Goal: Task Accomplishment & Management: Use online tool/utility

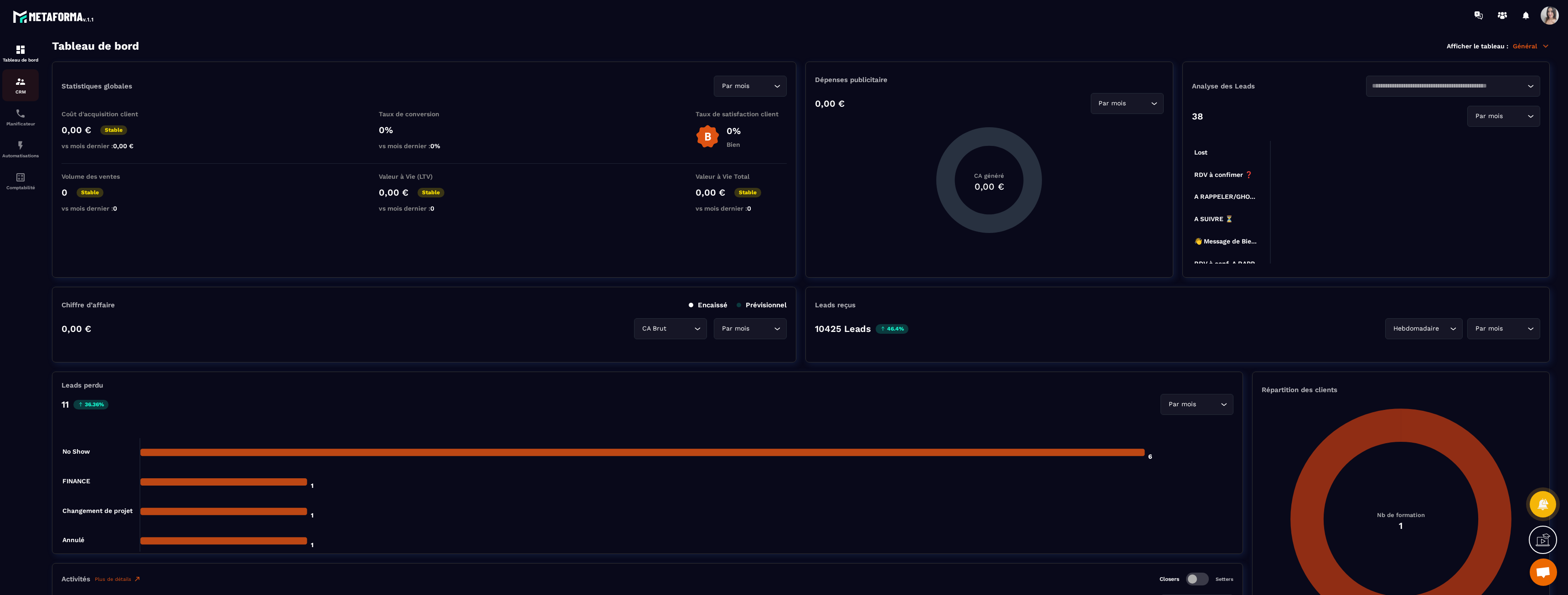
click at [11, 89] on p "CRM" at bounding box center [20, 92] width 36 height 5
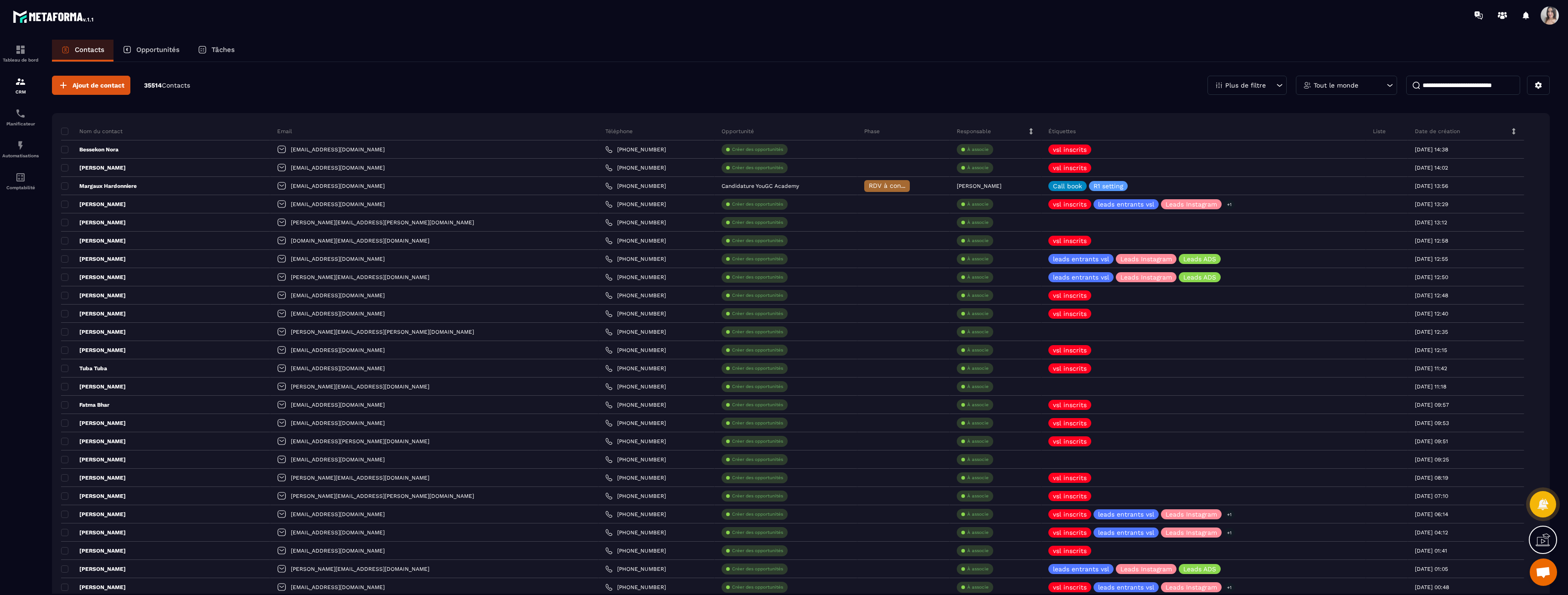
click at [144, 48] on p "Opportunités" at bounding box center [158, 49] width 43 height 8
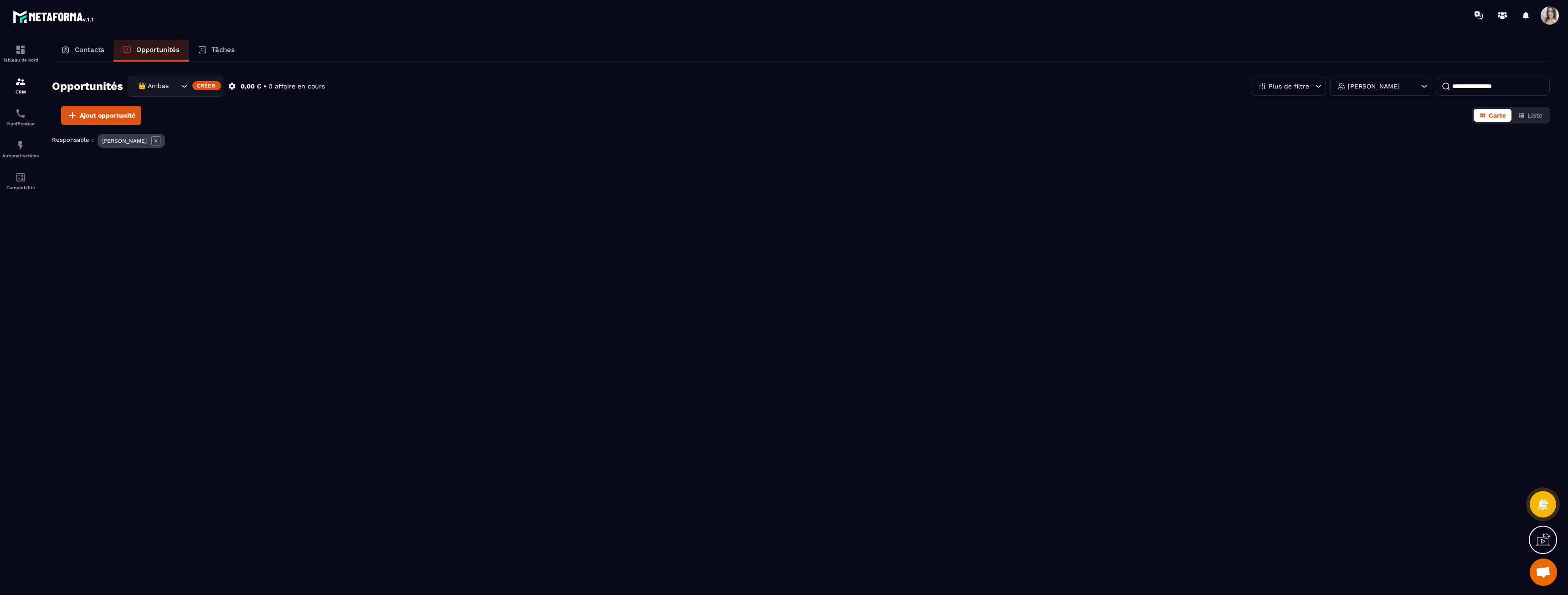
click at [161, 85] on div "👑 Ambassadrices" at bounding box center [157, 85] width 45 height 10
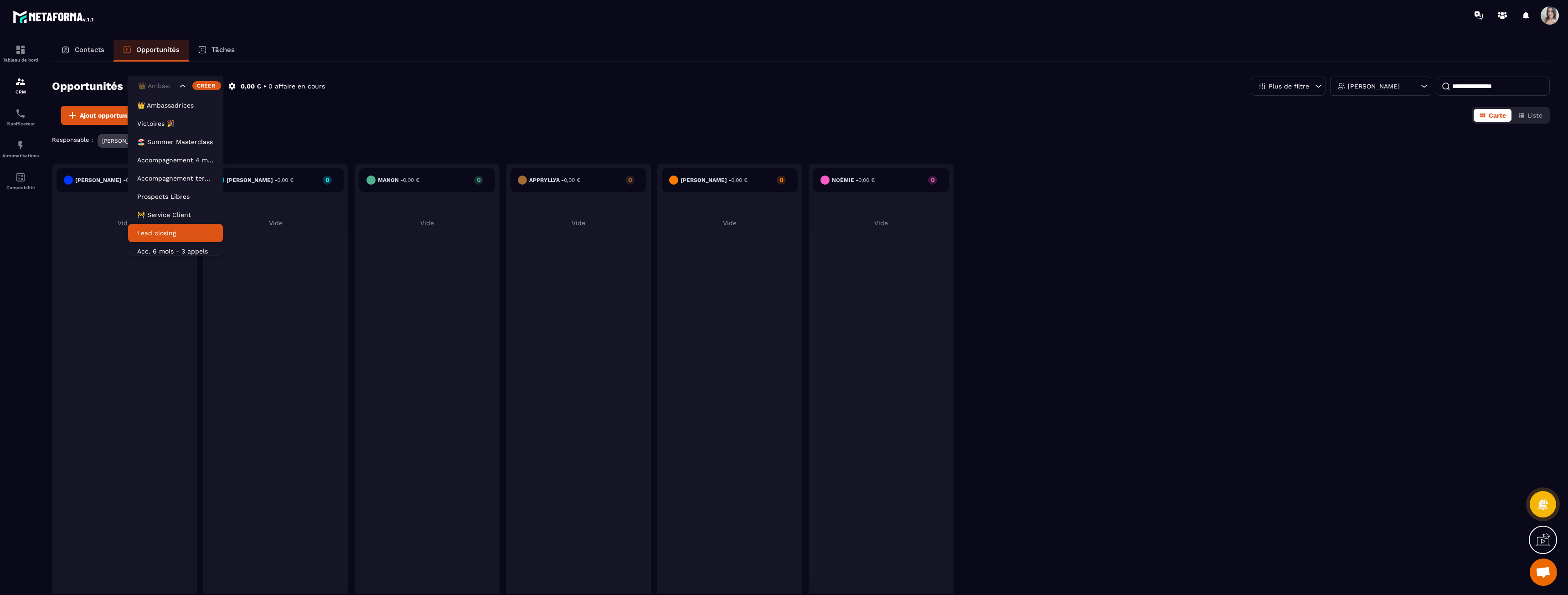
drag, startPoint x: 172, startPoint y: 211, endPoint x: 181, endPoint y: 231, distance: 21.9
click at [181, 231] on ul "👑 Ambassadrices Victoires 🎉 🏖️ Summer Masterclass Accompagnement 4 mois Accompa…" at bounding box center [175, 175] width 96 height 159
click at [181, 231] on p "Lead closing" at bounding box center [175, 232] width 77 height 9
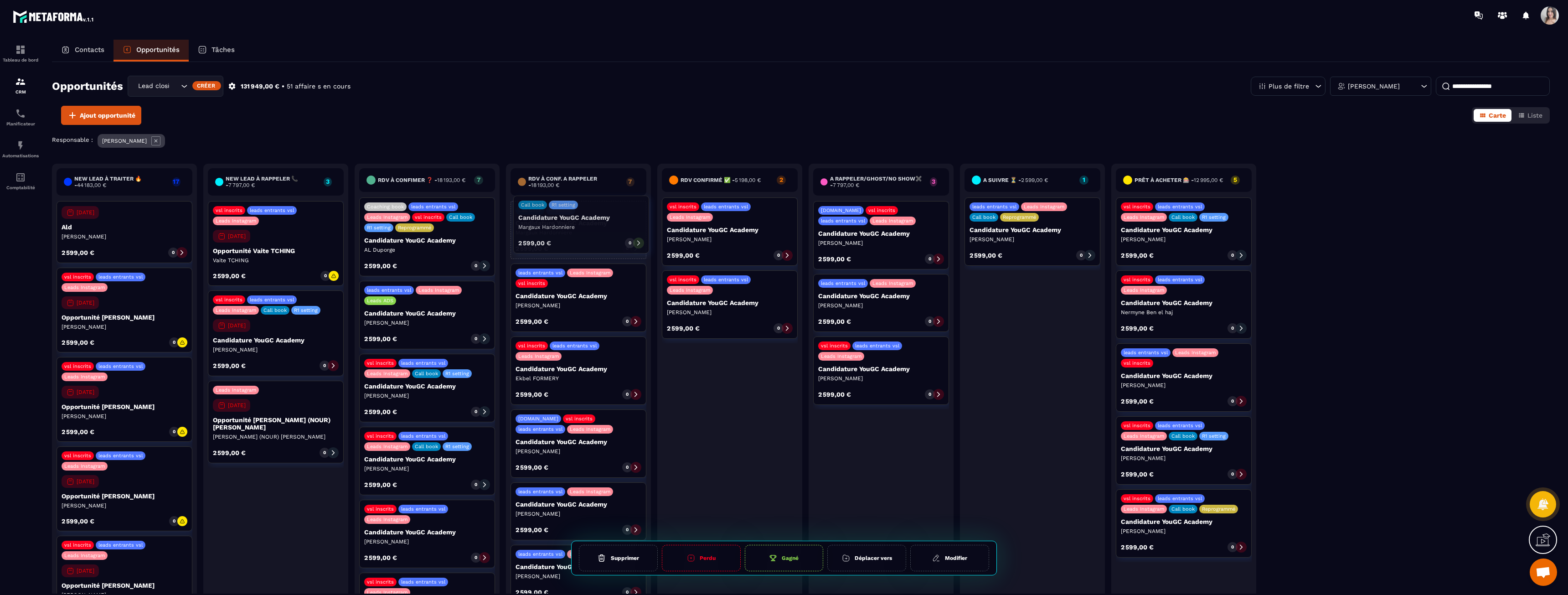
drag, startPoint x: 556, startPoint y: 221, endPoint x: 559, endPoint y: 216, distance: 5.8
drag, startPoint x: 535, startPoint y: 304, endPoint x: 570, endPoint y: 305, distance: 35.0
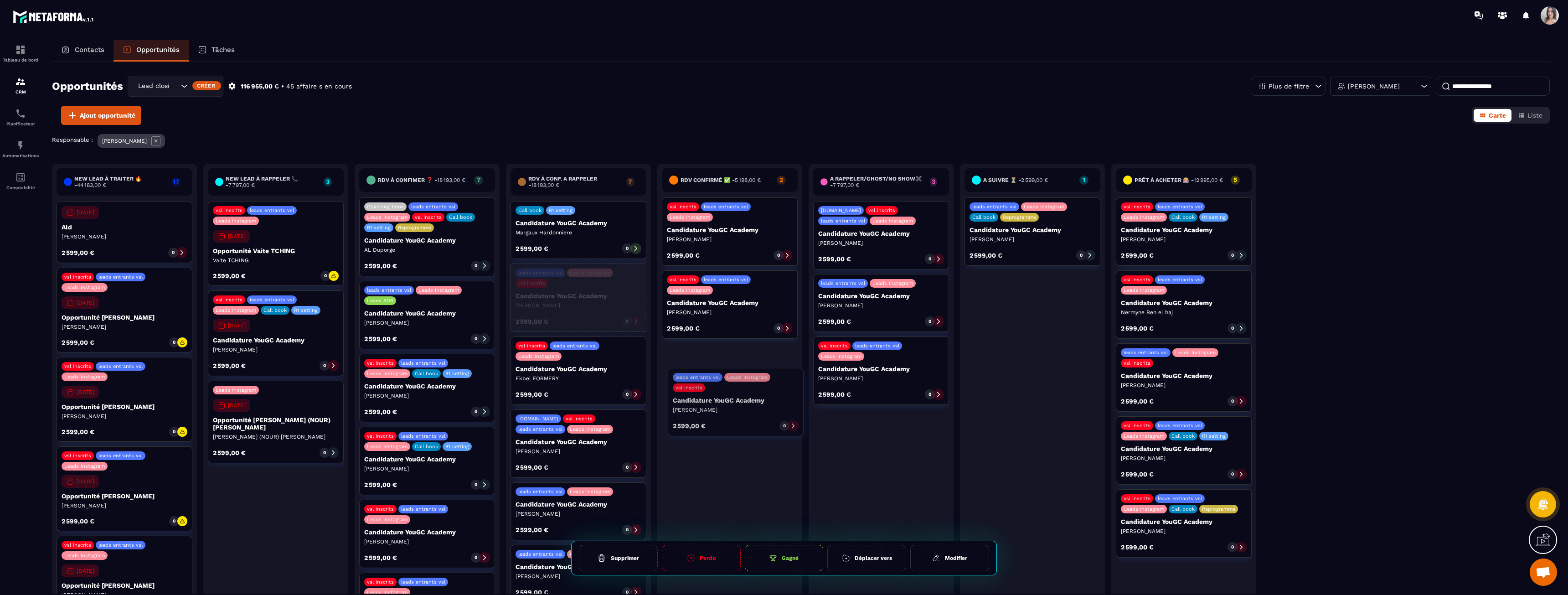
drag, startPoint x: 554, startPoint y: 299, endPoint x: 707, endPoint y: 404, distance: 185.6
click at [707, 404] on div "New lead à traiter 🔥 - 44 183,00 € 17 [DATE] Ald [PERSON_NAME] Duporge 2 599,00…" at bounding box center [654, 392] width 1204 height 456
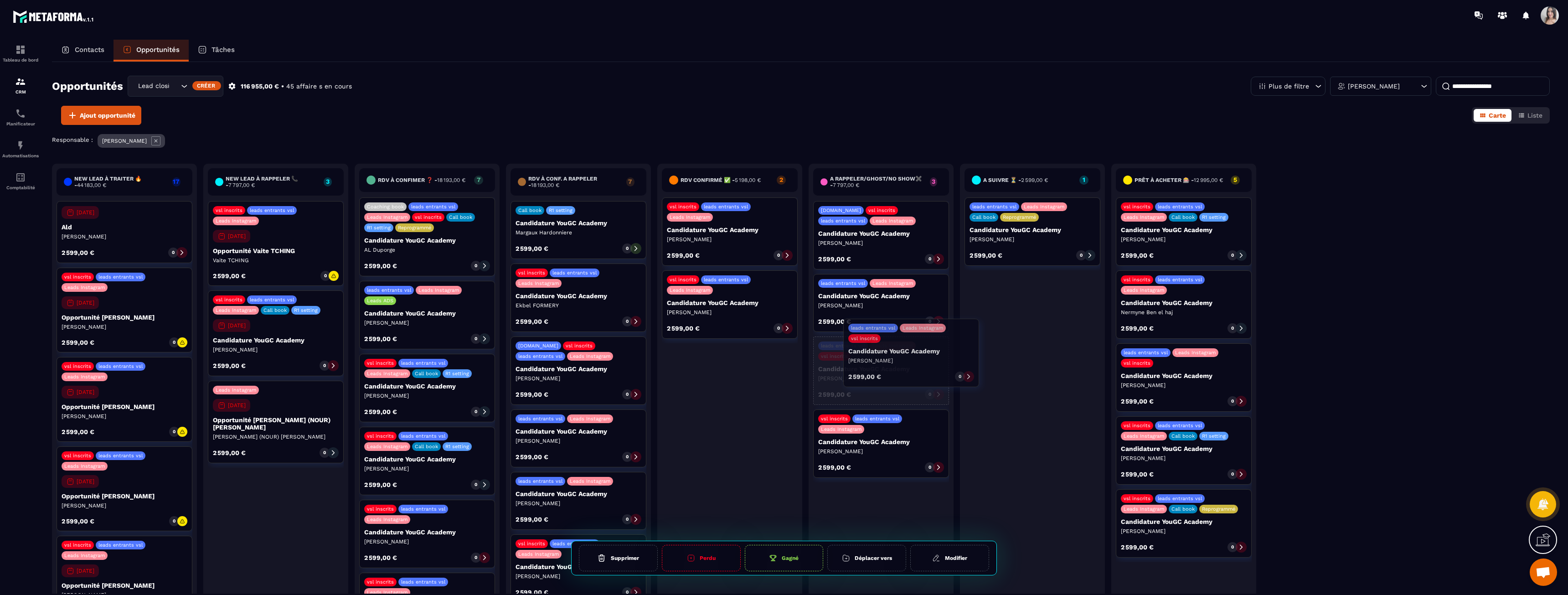
drag, startPoint x: 526, startPoint y: 304, endPoint x: 859, endPoint y: 359, distance: 337.5
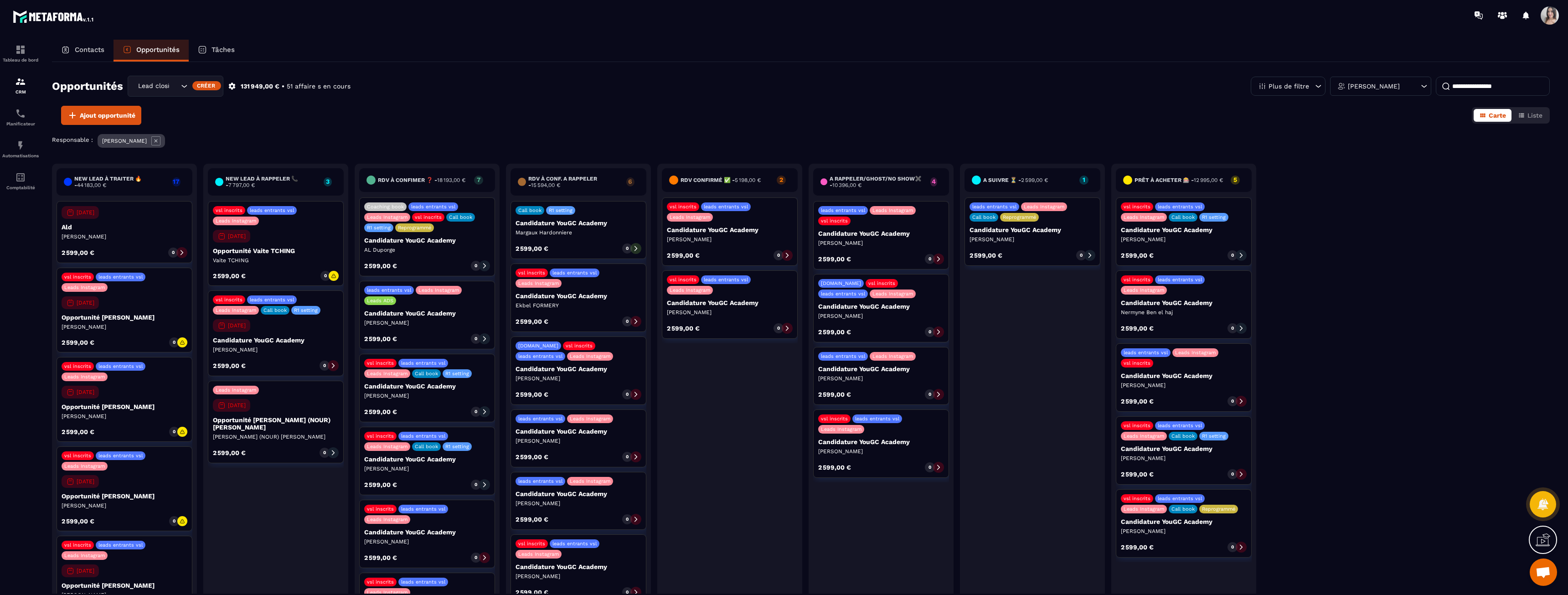
click at [830, 231] on p "Candidature YouGC Academy" at bounding box center [880, 233] width 126 height 7
